Goal: Navigation & Orientation: Find specific page/section

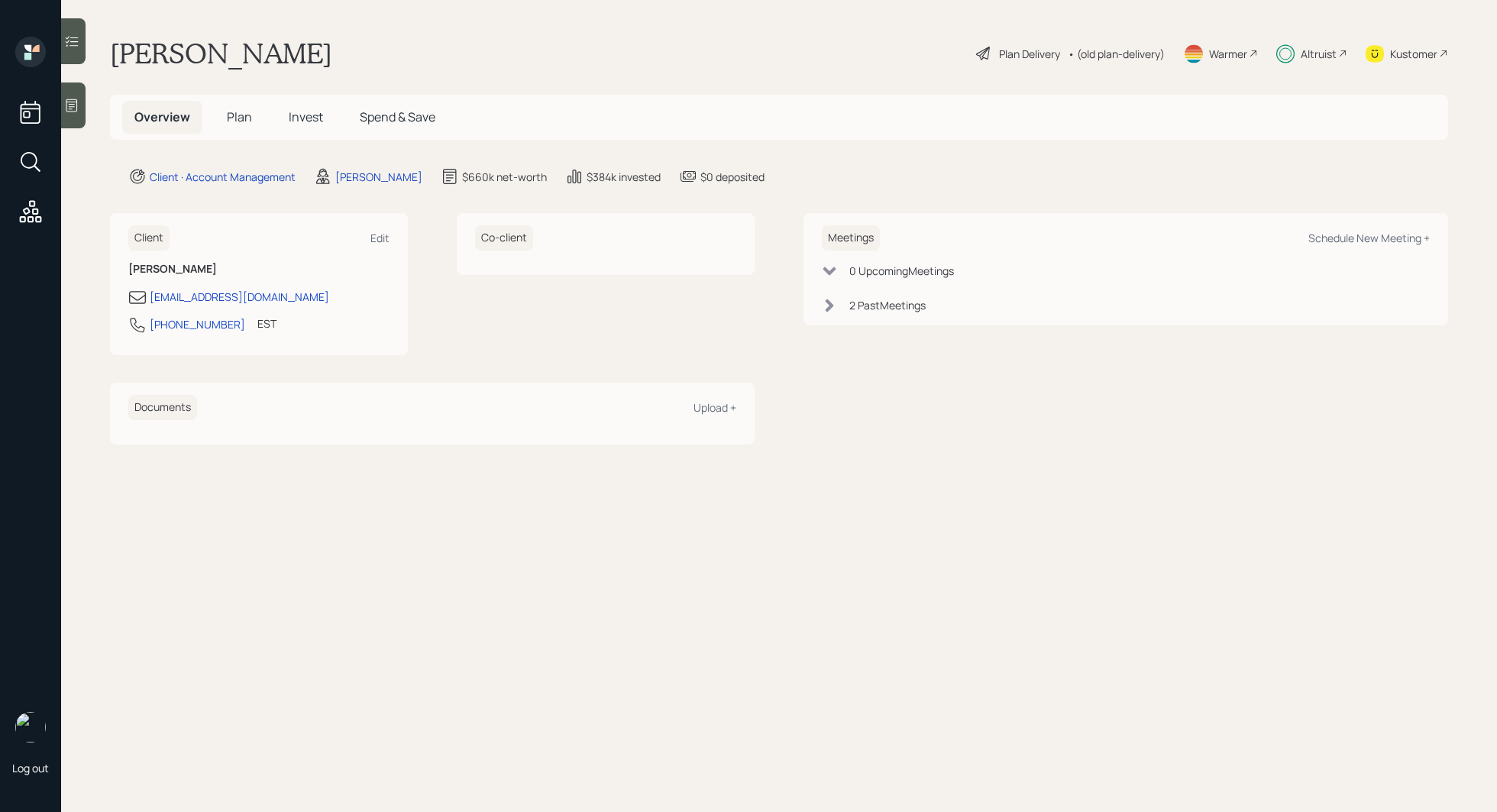
click at [236, 115] on span "Plan" at bounding box center [239, 116] width 25 height 17
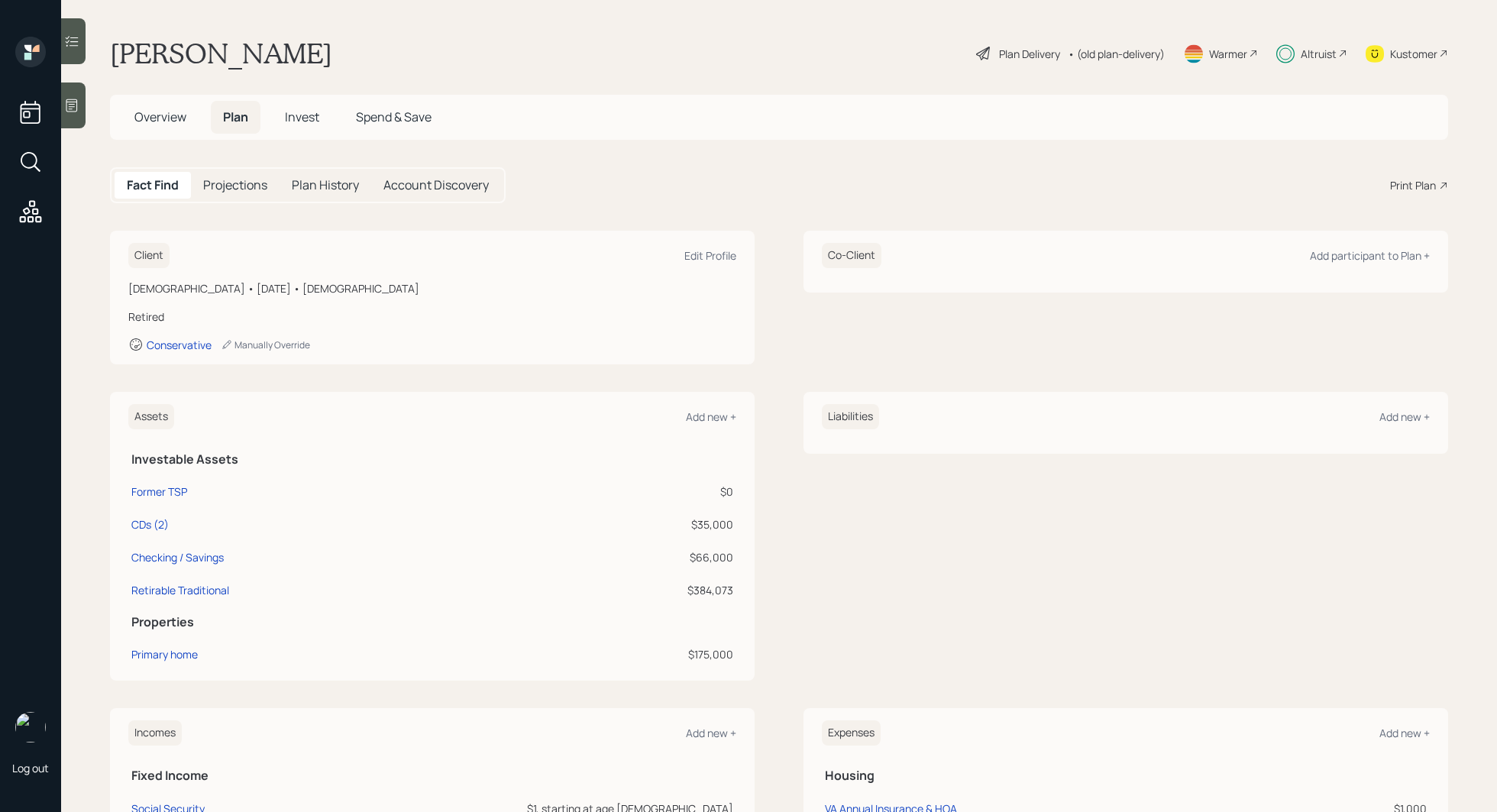
click at [177, 125] on span "Overview" at bounding box center [160, 116] width 52 height 17
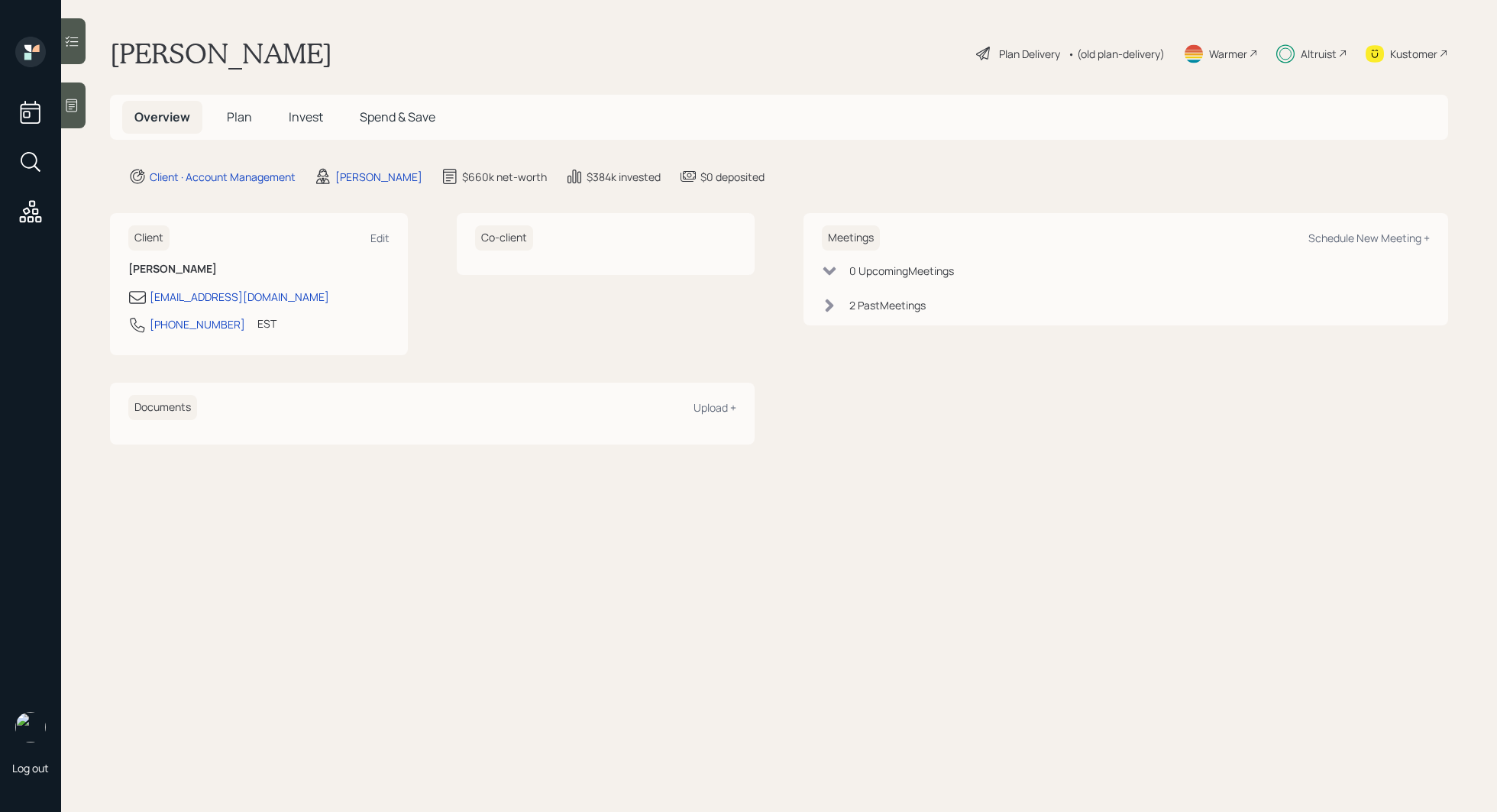
click at [308, 112] on span "Invest" at bounding box center [305, 116] width 34 height 17
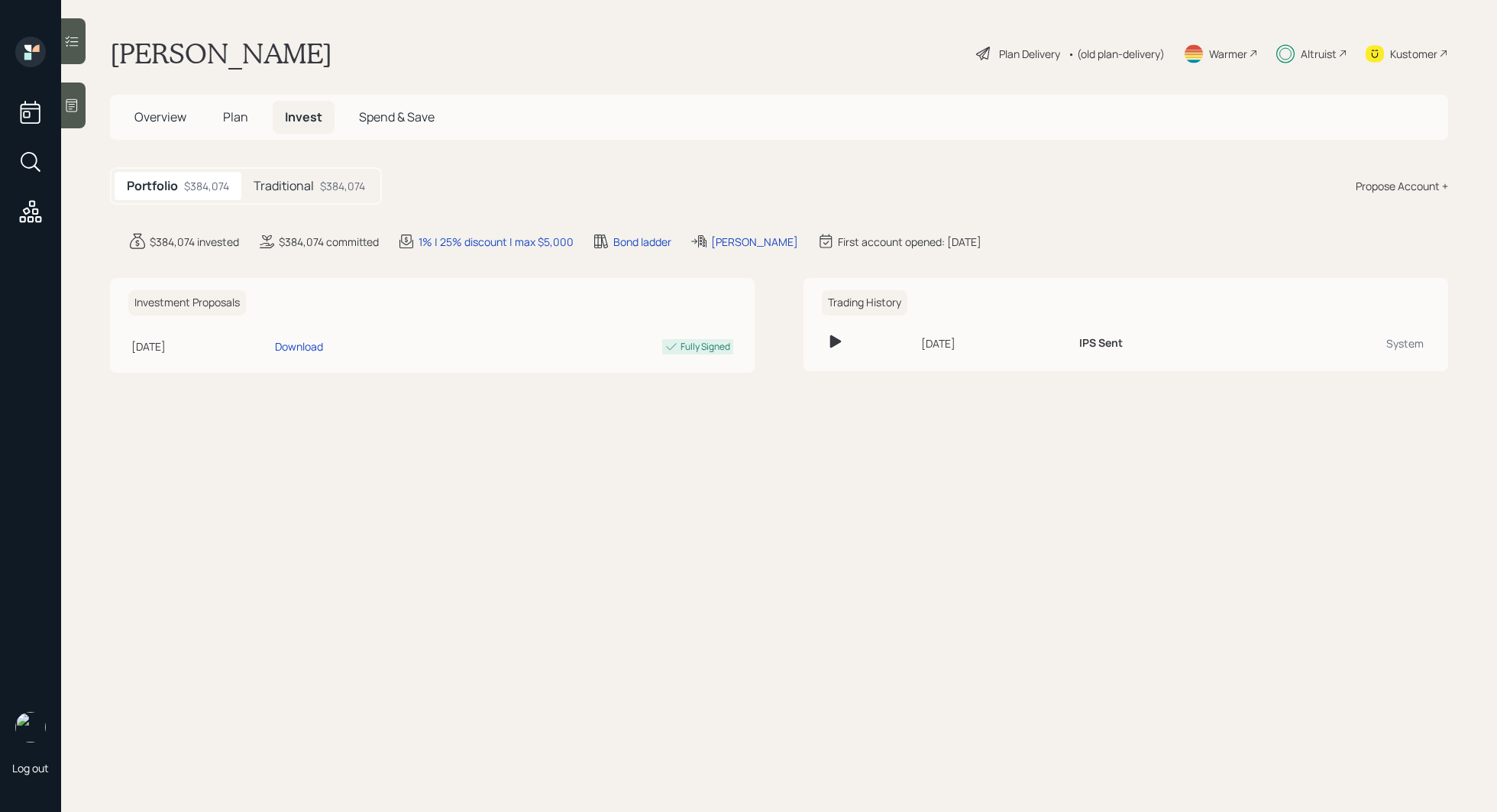
click at [387, 122] on span "Spend & Save" at bounding box center [396, 116] width 76 height 17
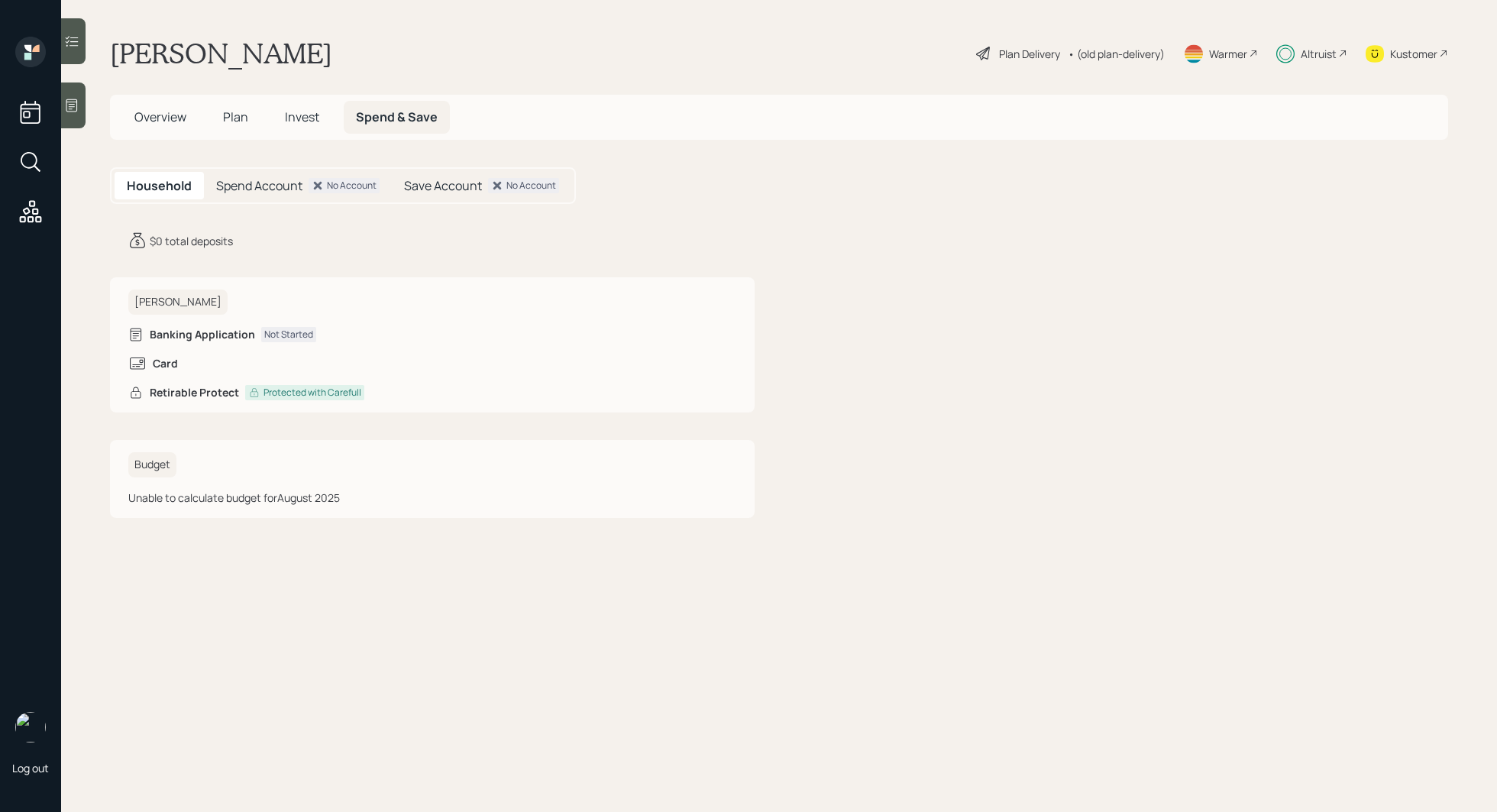
click at [301, 128] on h5 "Invest" at bounding box center [302, 118] width 59 height 33
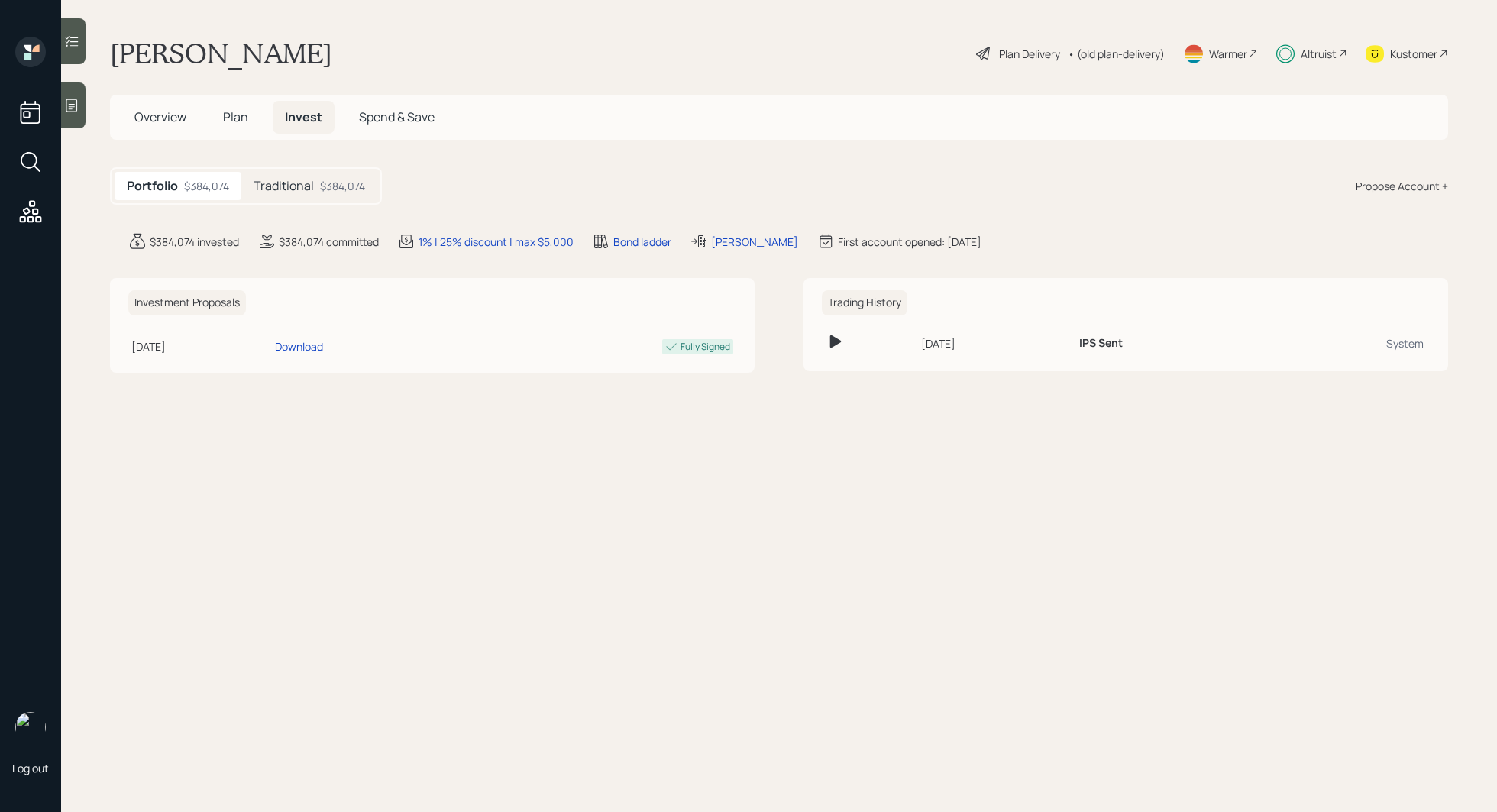
click at [239, 121] on span "Plan" at bounding box center [235, 116] width 25 height 17
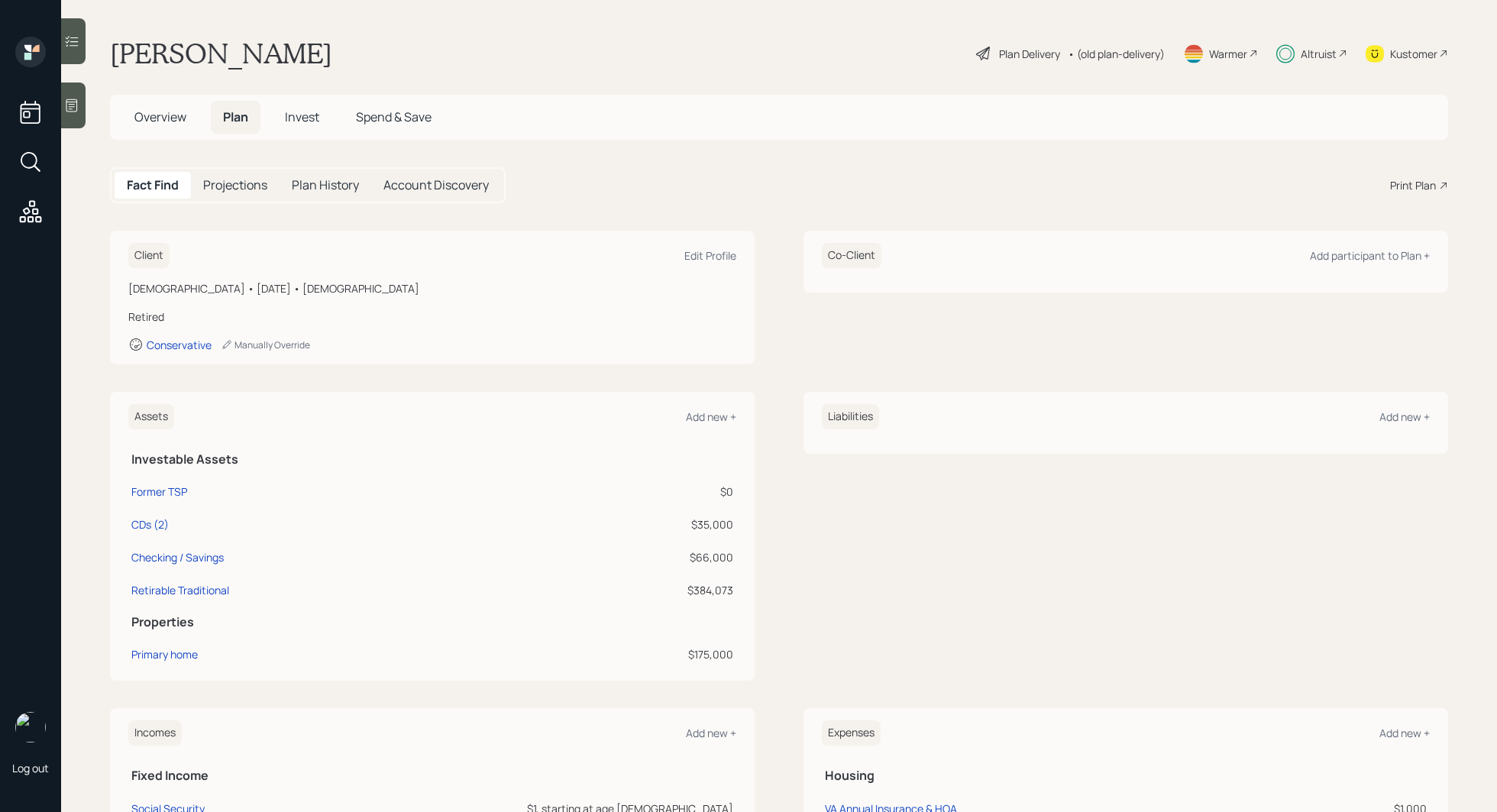
click at [295, 113] on span "Invest" at bounding box center [301, 116] width 34 height 17
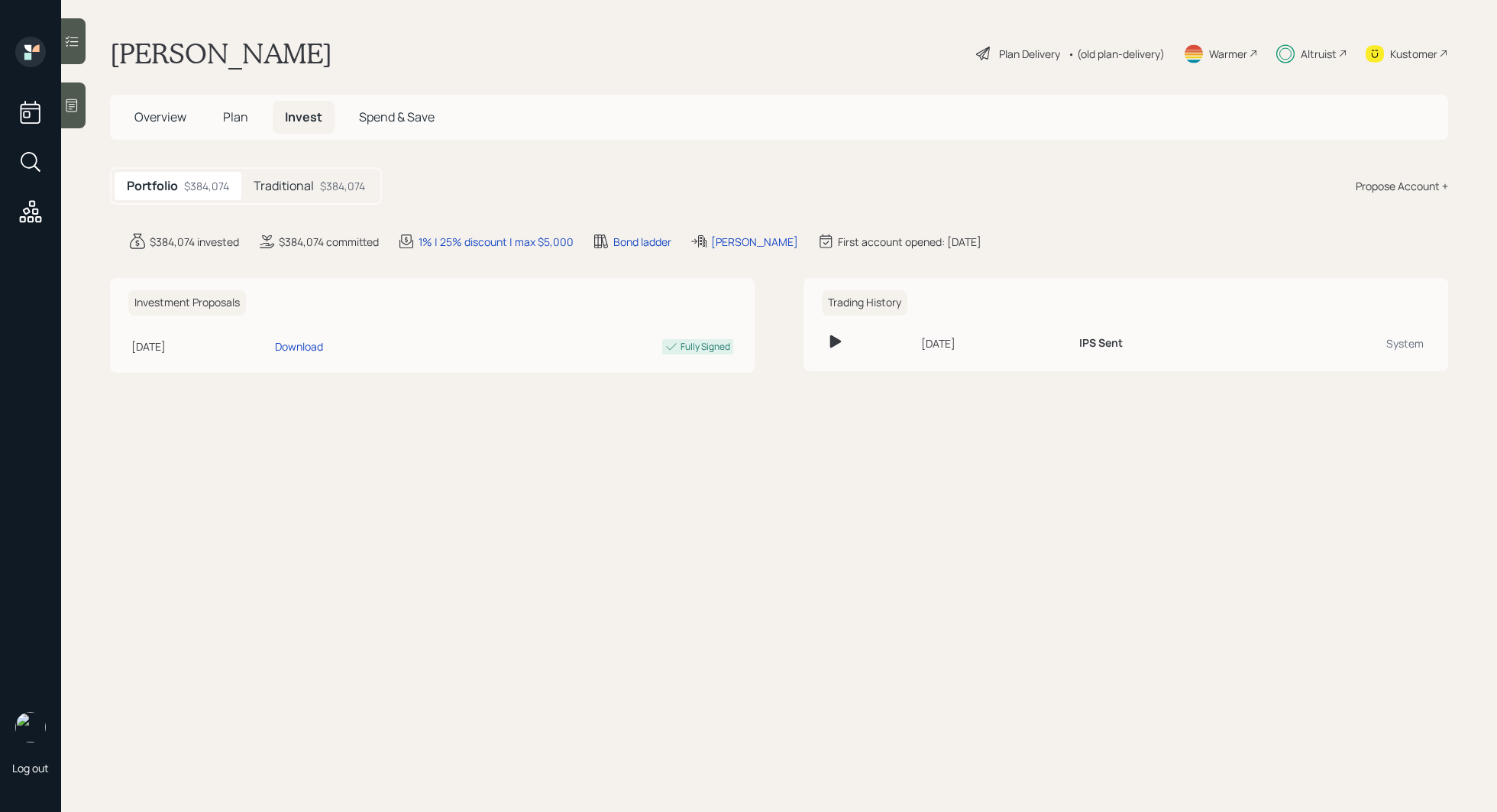
click at [165, 118] on span "Overview" at bounding box center [160, 116] width 52 height 17
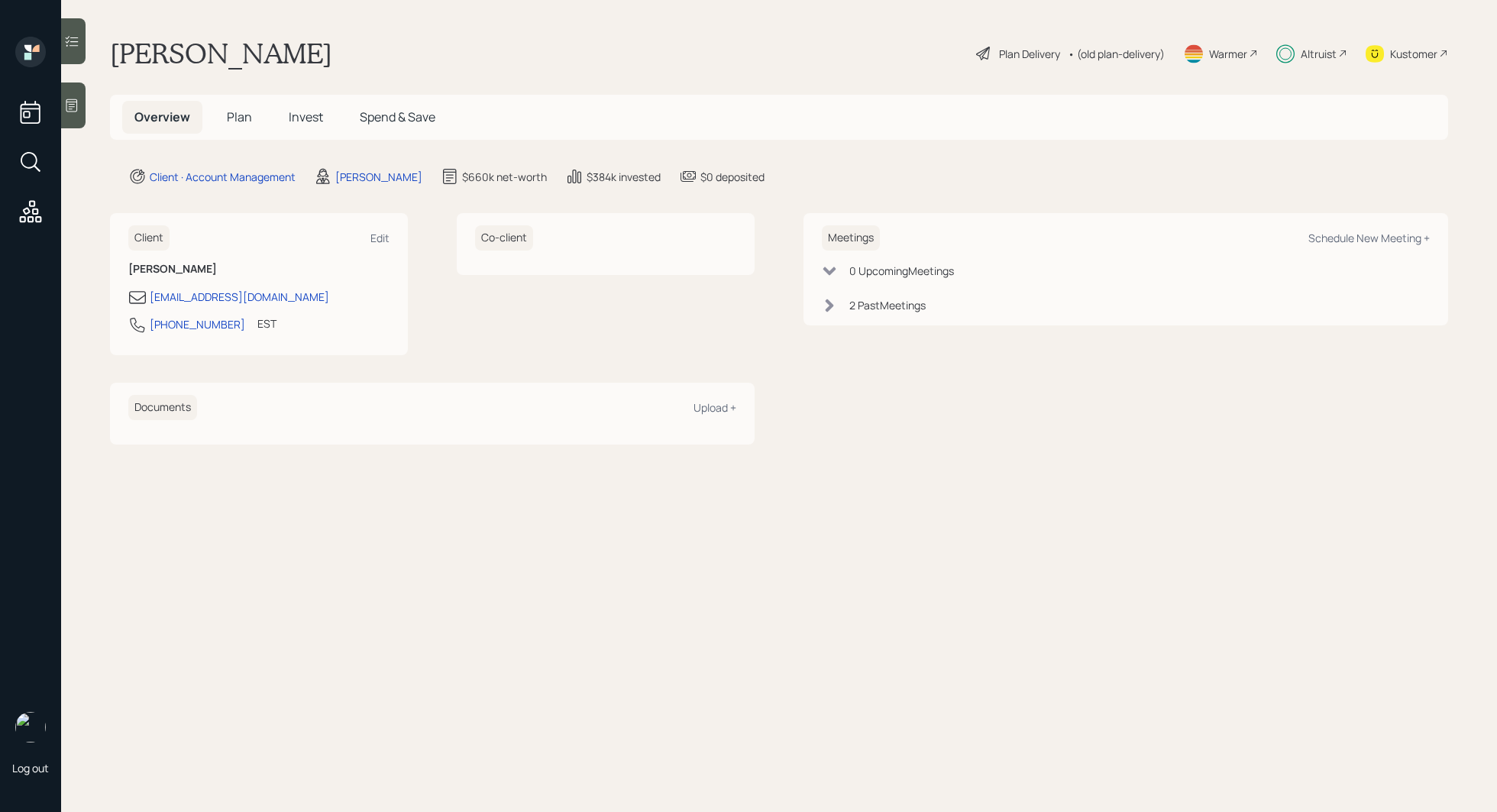
click at [306, 121] on span "Invest" at bounding box center [305, 116] width 34 height 17
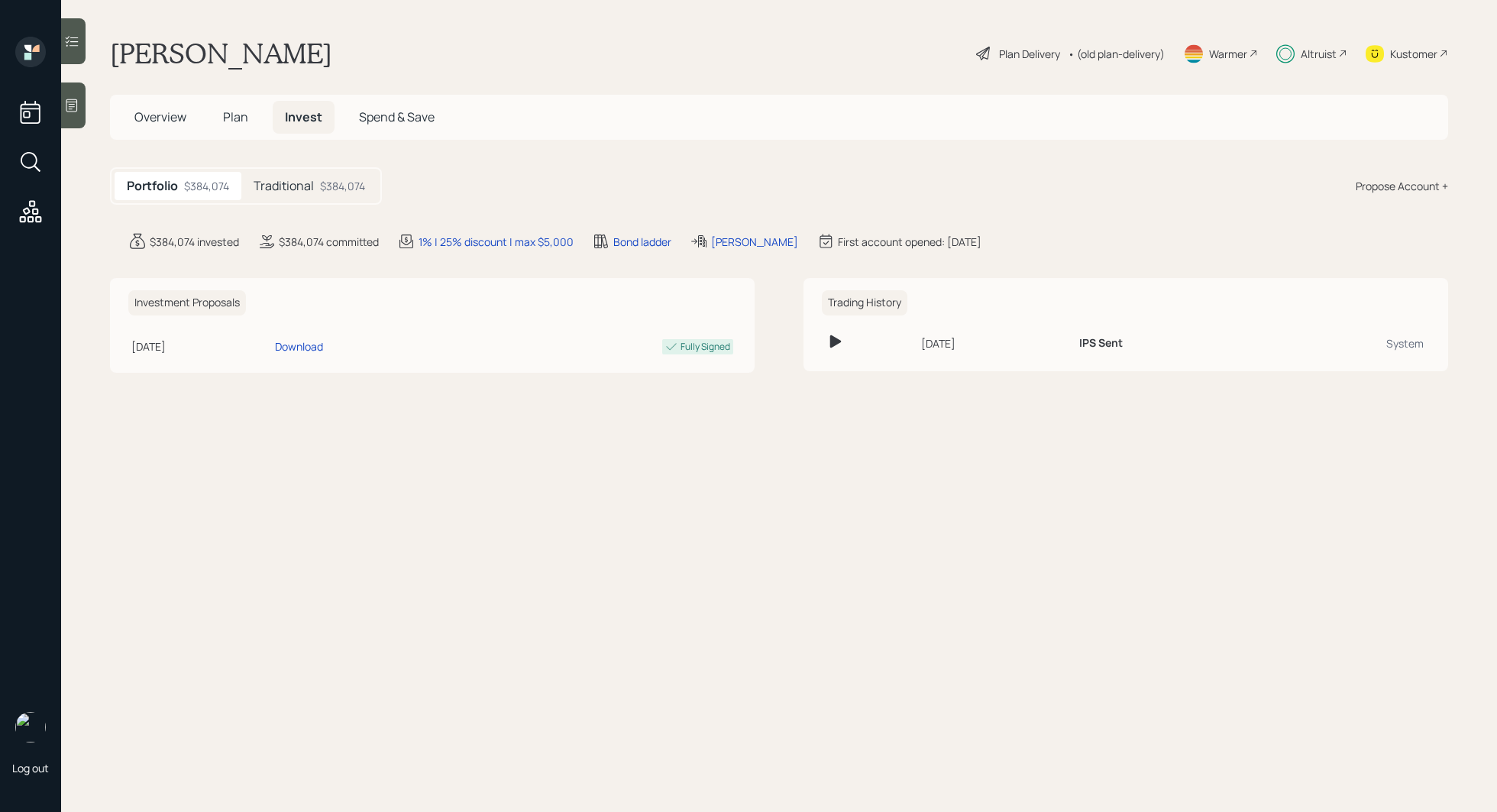
click at [457, 747] on main "[PERSON_NAME] Plan Delivery • (old plan-delivery) Warmer Altruist Kustomer Over…" at bounding box center [779, 406] width 1436 height 812
click at [76, 107] on icon at bounding box center [72, 105] width 16 height 16
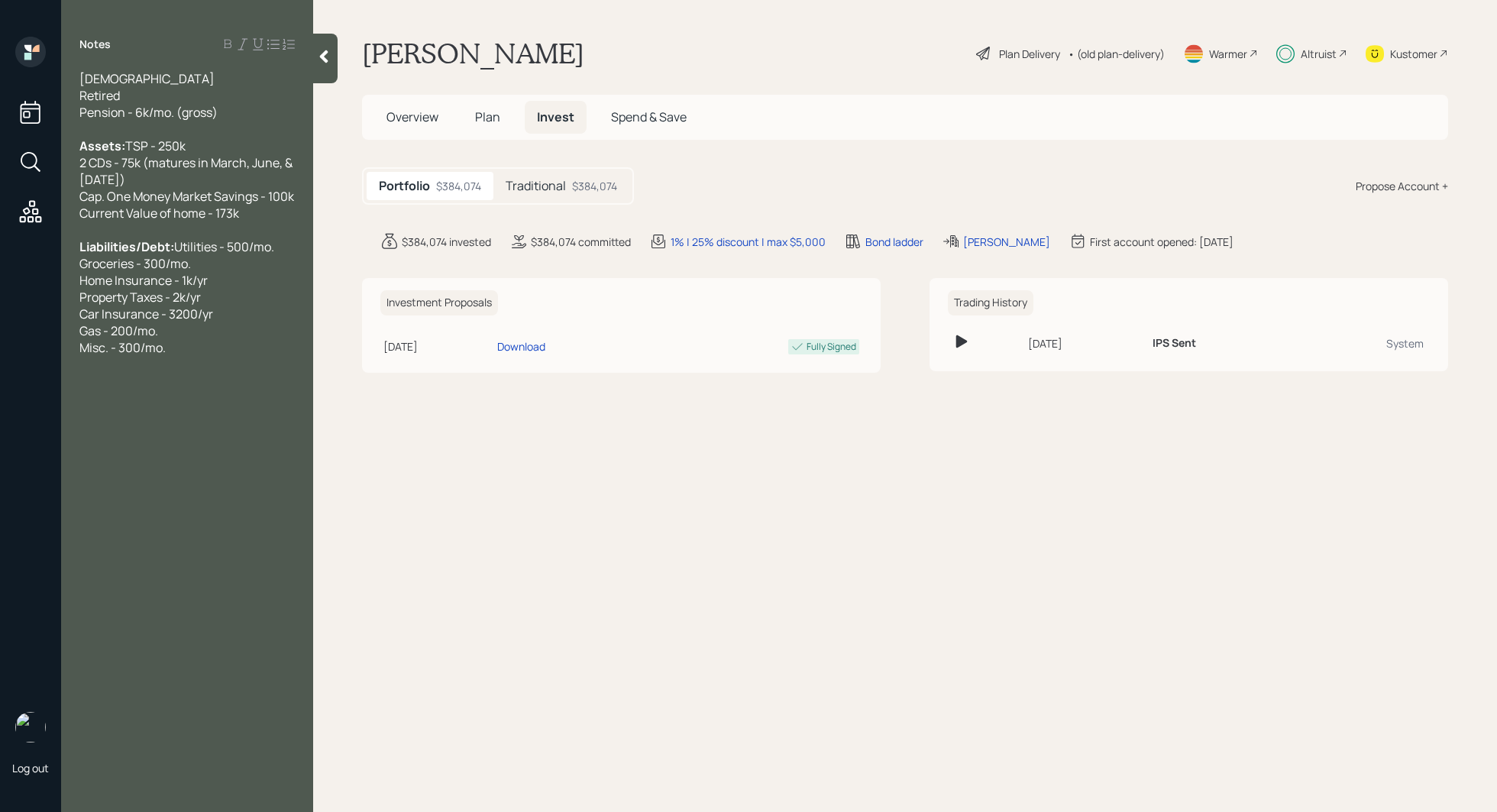
click at [320, 62] on icon at bounding box center [324, 57] width 16 height 16
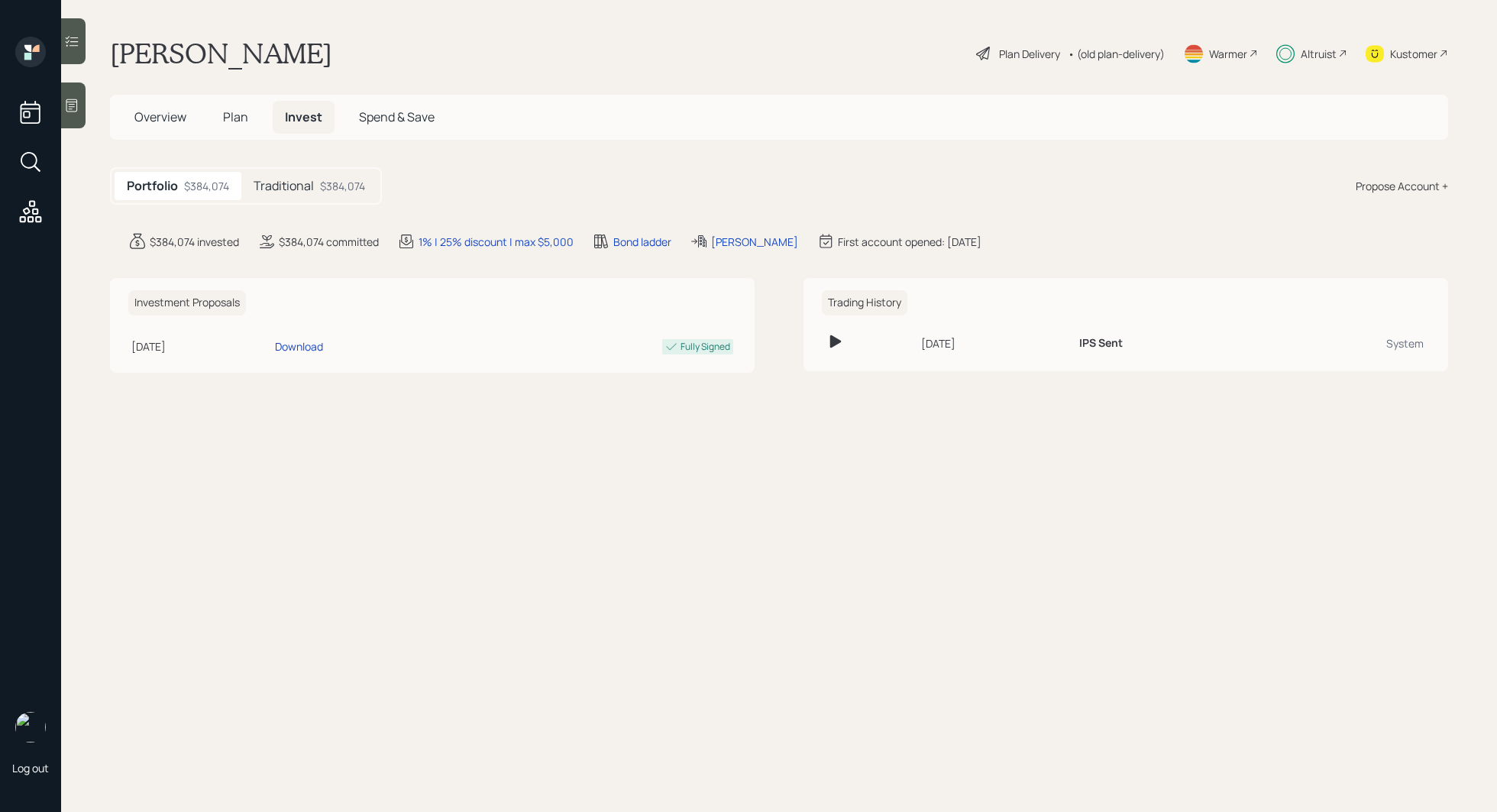
click at [311, 182] on h5 "Traditional" at bounding box center [283, 186] width 60 height 15
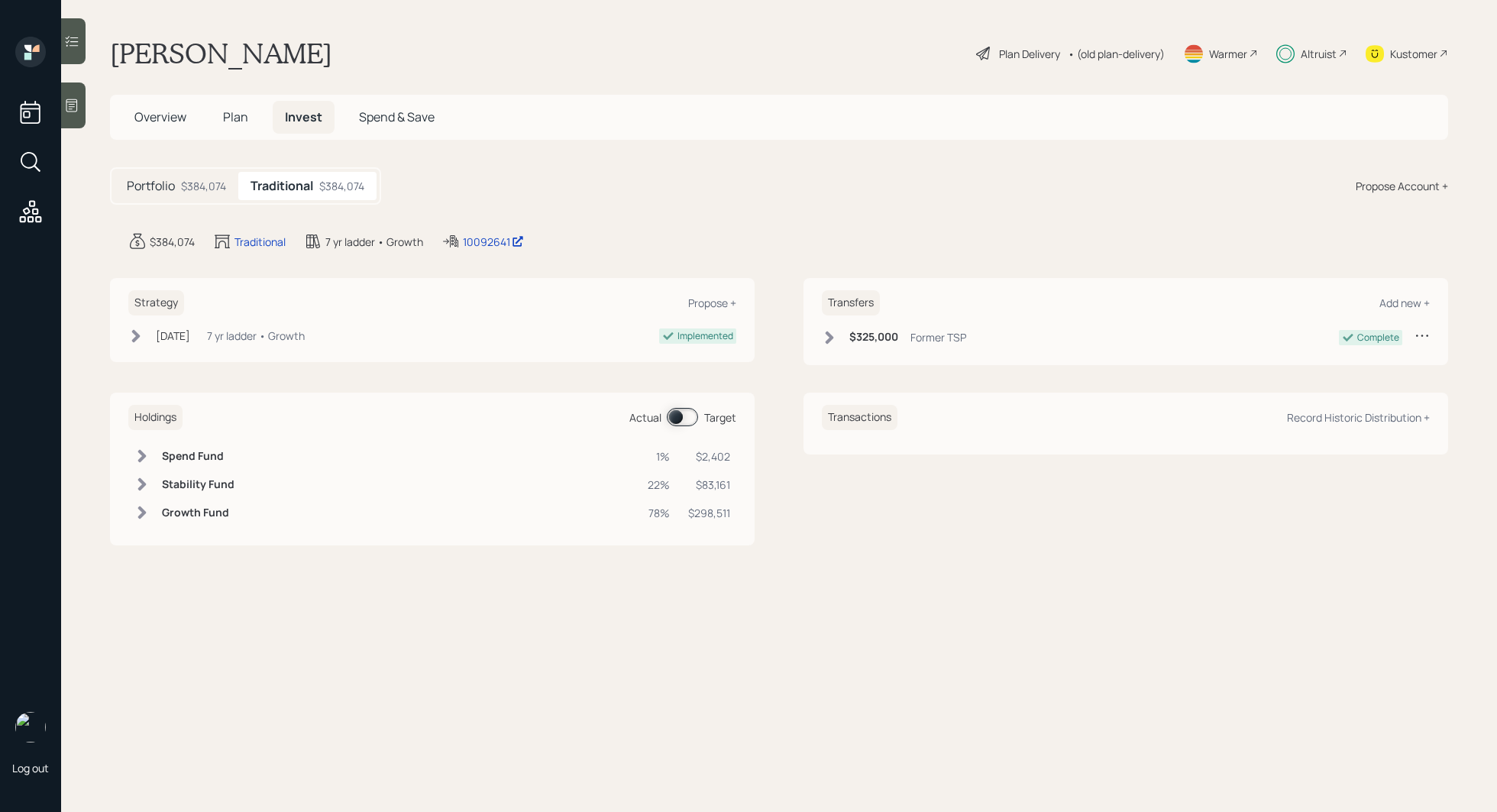
click at [503, 183] on div "Portfolio $384,074 Traditional $384,074 Propose Account +" at bounding box center [779, 186] width 1338 height 37
click at [1415, 47] on div "Kustomer" at bounding box center [1414, 54] width 47 height 16
